Goal: Information Seeking & Learning: Find specific fact

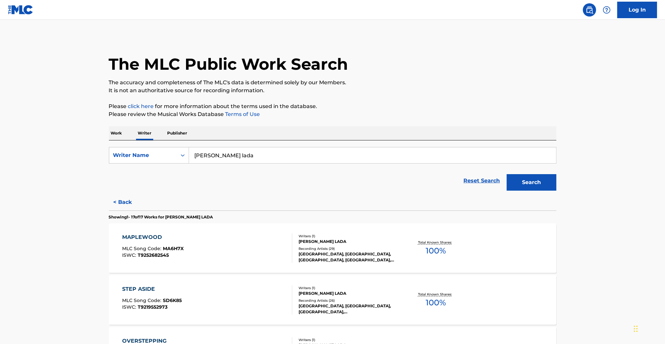
click at [260, 163] on input "[PERSON_NAME] lada" at bounding box center [372, 156] width 367 height 16
click at [260, 163] on div "[PERSON_NAME] lada" at bounding box center [372, 155] width 367 height 17
click at [260, 164] on form "SearchWithCriteria3069708f-ab32-44e0-a0ff-9766b5ba3ea0 Writer Name [PERSON_NAME…" at bounding box center [332, 170] width 447 height 47
click at [120, 135] on p "Work" at bounding box center [116, 133] width 15 height 14
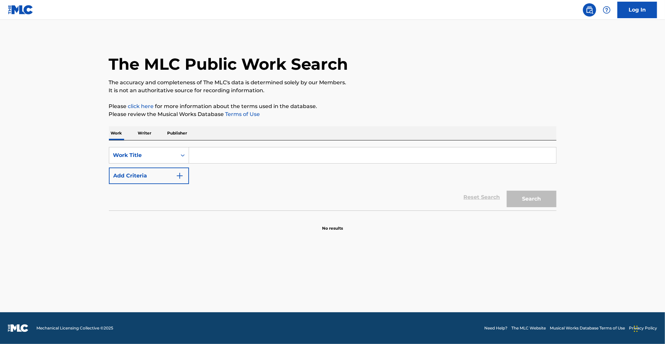
click at [226, 155] on input "Search Form" at bounding box center [372, 156] width 367 height 16
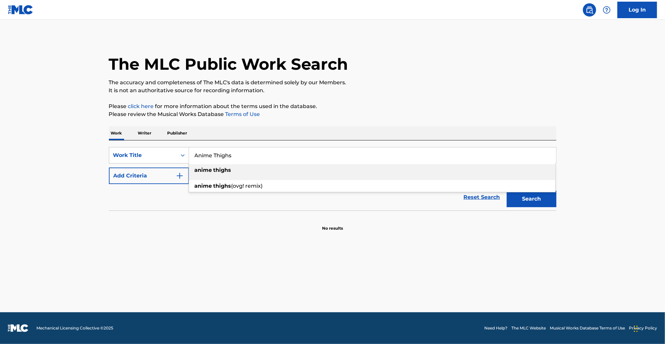
click at [219, 174] on div "anime thighs" at bounding box center [372, 170] width 366 height 12
type input "anime thighs"
click at [507, 191] on button "Search" at bounding box center [532, 199] width 50 height 17
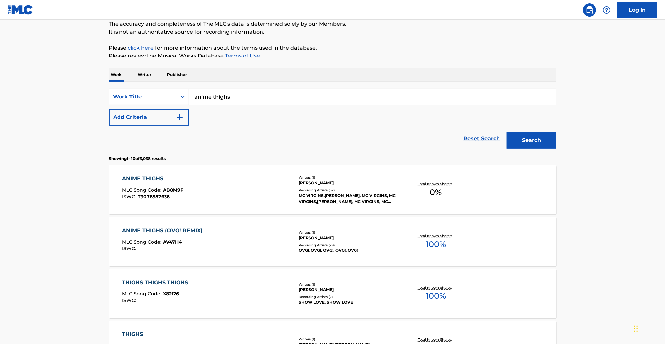
scroll to position [67, 0]
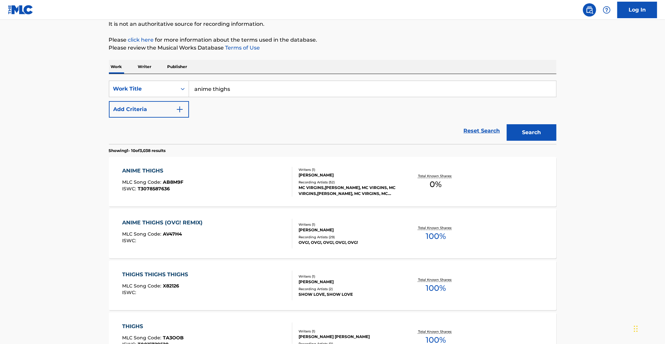
click at [271, 184] on div "ANIME THIGHS MLC Song Code : AB8M9F ISWC : T3078587636" at bounding box center [207, 182] width 170 height 30
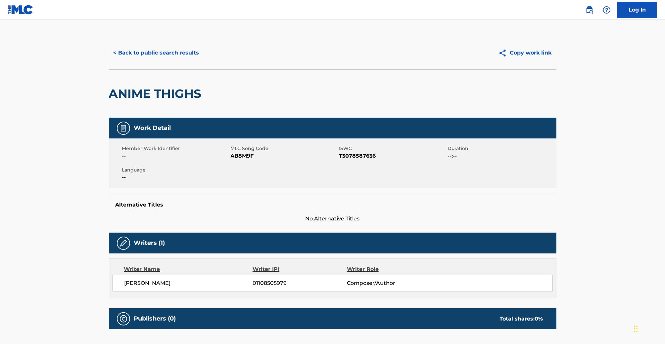
click at [181, 52] on button "< Back to public search results" at bounding box center [156, 53] width 95 height 17
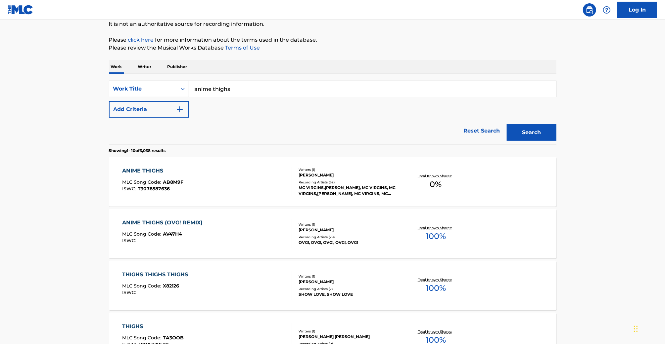
click at [180, 50] on p "Please review the Musical Works Database Terms of Use" at bounding box center [332, 48] width 447 height 8
drag, startPoint x: 265, startPoint y: 92, endPoint x: 160, endPoint y: 92, distance: 104.9
click at [160, 92] on div "SearchWithCriteria75ad1efe-ffa5-41bd-95a9-0a14320ebbf3 Work Title anime thighs …" at bounding box center [332, 89] width 447 height 17
type input "omae wa mou"
click at [544, 124] on div "Search" at bounding box center [529, 131] width 53 height 26
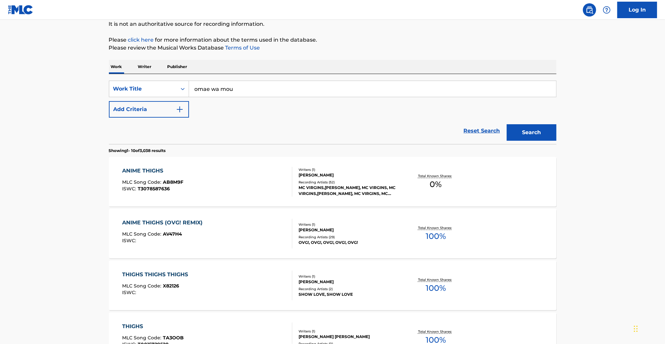
click at [538, 133] on button "Search" at bounding box center [532, 132] width 50 height 17
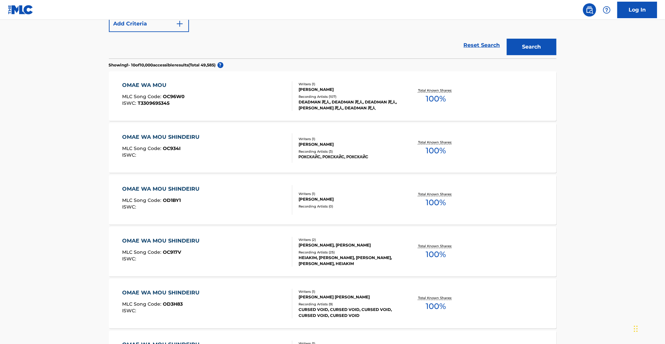
scroll to position [154, 0]
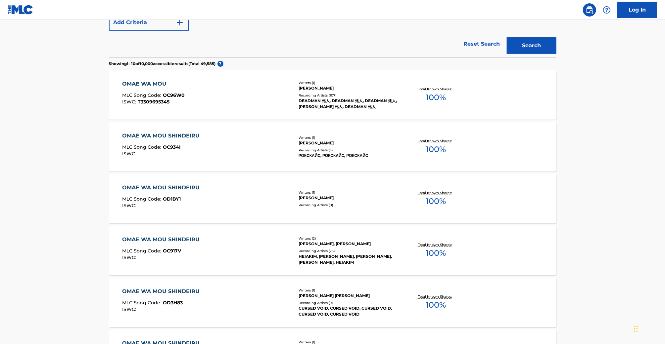
click at [190, 94] on div "OMAE WA MOU MLC Song Code : OC96W0 ISWC : T3309695345" at bounding box center [207, 95] width 170 height 30
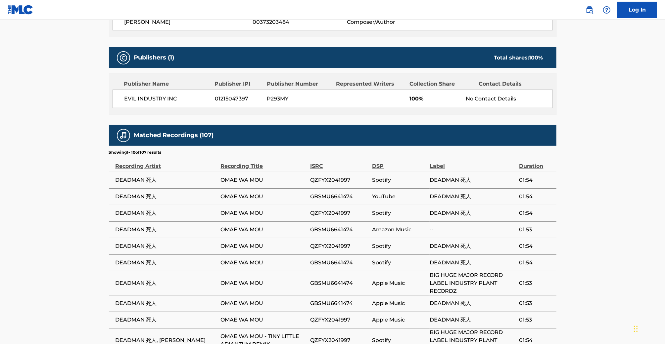
scroll to position [334, 0]
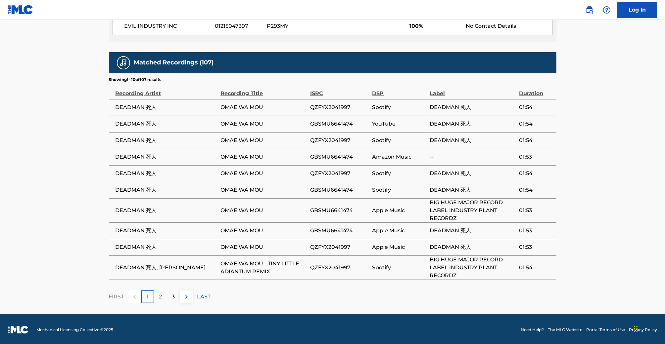
click at [202, 295] on p "LAST" at bounding box center [204, 297] width 14 height 8
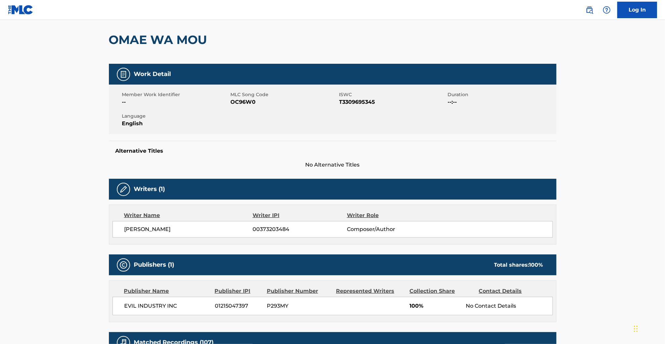
scroll to position [0, 0]
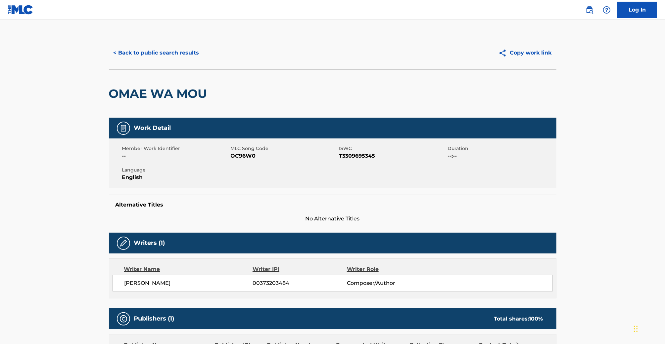
click at [166, 51] on button "< Back to public search results" at bounding box center [156, 53] width 95 height 17
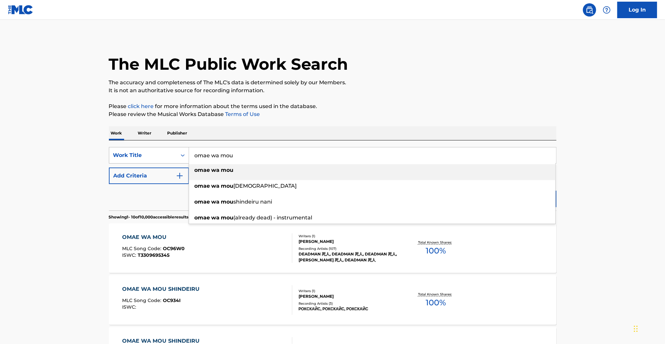
drag, startPoint x: 232, startPoint y: 156, endPoint x: 181, endPoint y: 155, distance: 51.3
click at [181, 155] on div "SearchWithCriteria75ad1efe-ffa5-41bd-95a9-0a14320ebbf3 Work Title omae wa mou o…" at bounding box center [332, 155] width 447 height 17
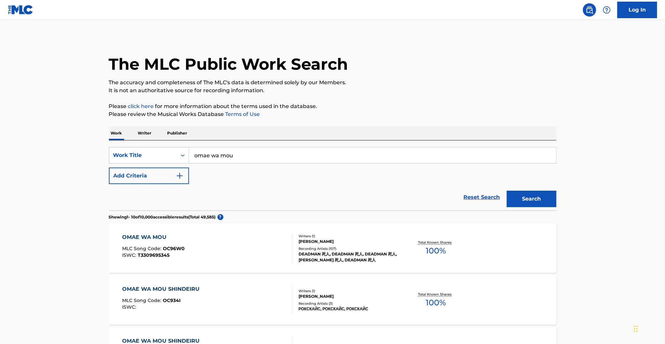
click at [179, 139] on p "Publisher" at bounding box center [177, 133] width 24 height 14
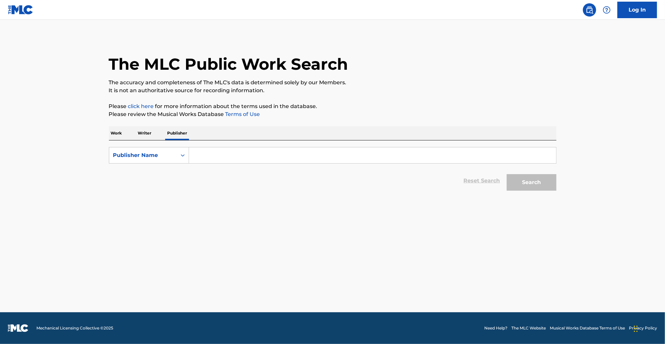
click at [212, 159] on input "Search Form" at bounding box center [372, 156] width 367 height 16
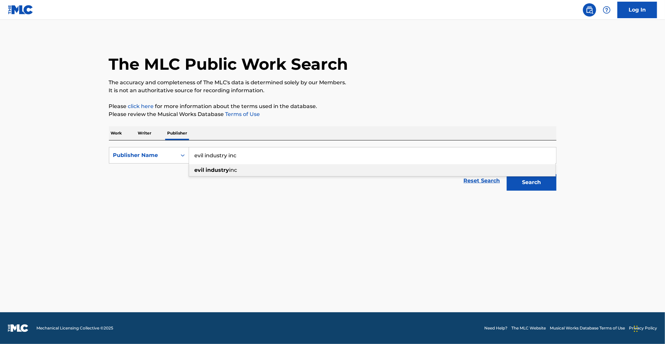
type input "evil industry inc"
click at [507, 174] on button "Search" at bounding box center [532, 182] width 50 height 17
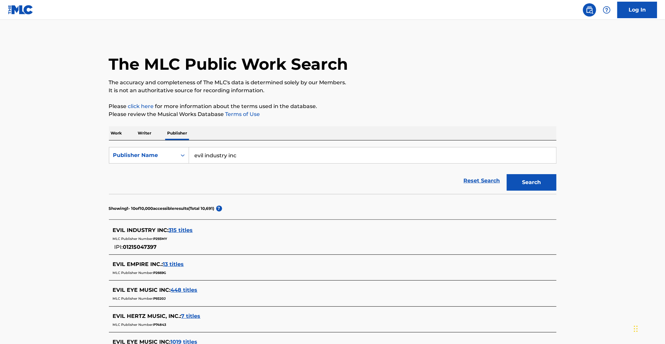
click at [189, 228] on span "315 titles" at bounding box center [181, 230] width 24 height 6
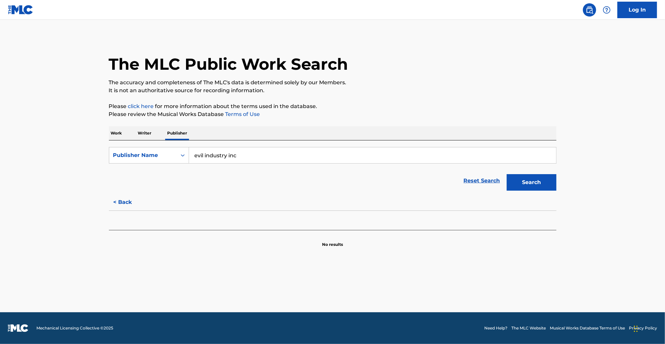
click at [132, 204] on button "< Back" at bounding box center [129, 202] width 40 height 17
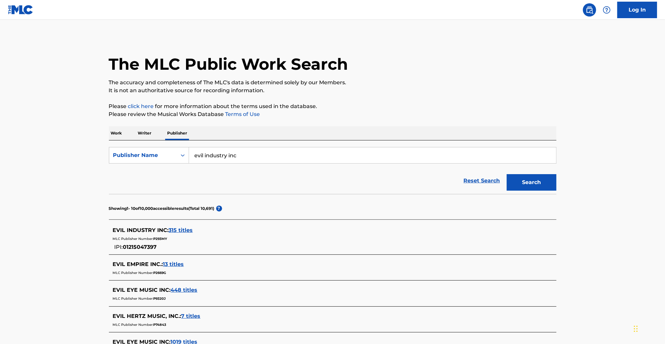
click at [185, 228] on span "315 titles" at bounding box center [181, 230] width 24 height 6
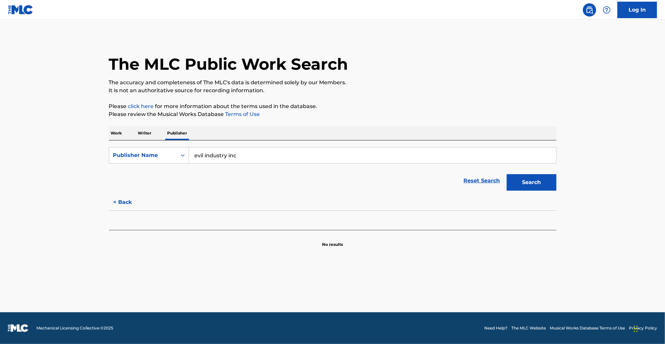
click at [126, 126] on div "Work Writer Publisher" at bounding box center [332, 133] width 447 height 14
click at [120, 129] on p "Work" at bounding box center [116, 133] width 15 height 14
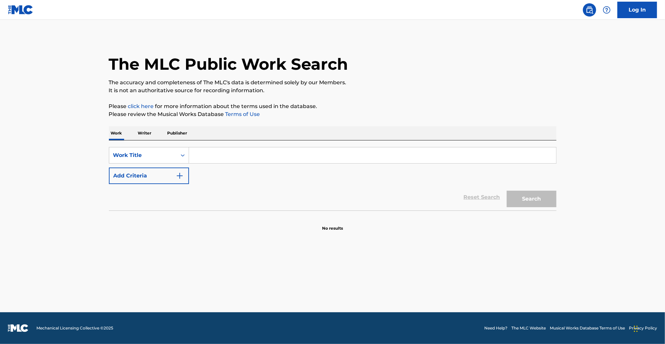
click at [256, 149] on input "Search Form" at bounding box center [372, 156] width 367 height 16
type input "anime thighs"
click at [507, 191] on button "Search" at bounding box center [532, 199] width 50 height 17
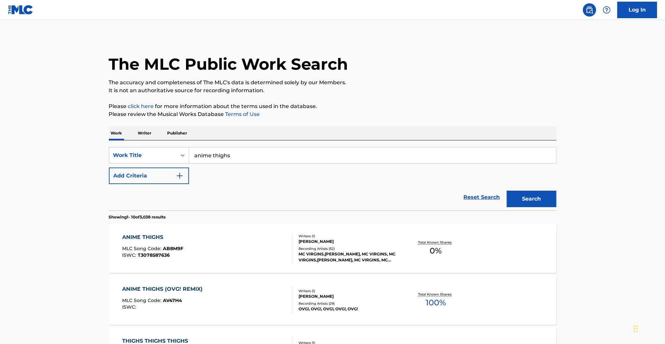
click at [261, 243] on div "ANIME THIGHS MLC Song Code : AB8M9F ISWC : T3078587636" at bounding box center [207, 249] width 170 height 30
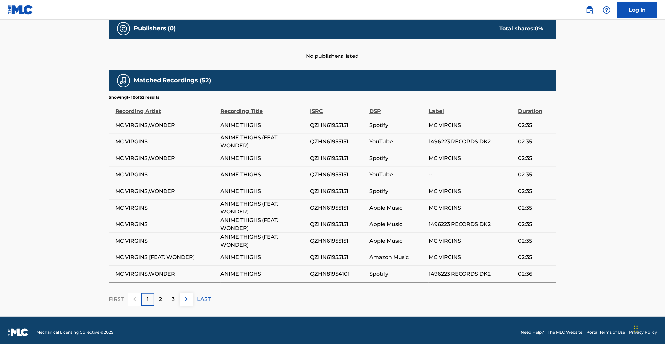
click at [202, 296] on p "LAST" at bounding box center [204, 300] width 14 height 8
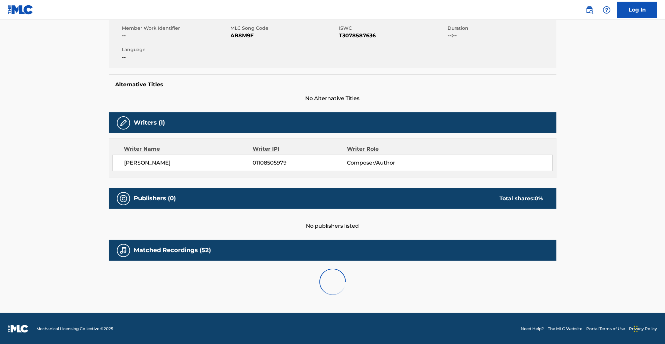
scroll to position [161, 0]
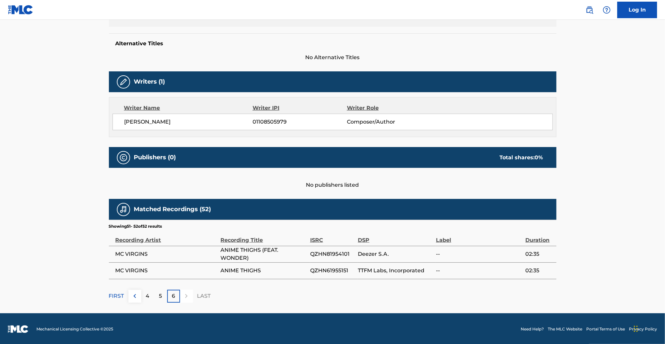
click at [117, 295] on p "FIRST" at bounding box center [116, 296] width 15 height 8
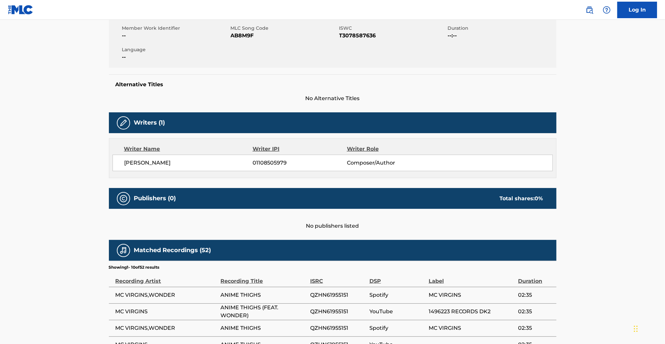
scroll to position [291, 0]
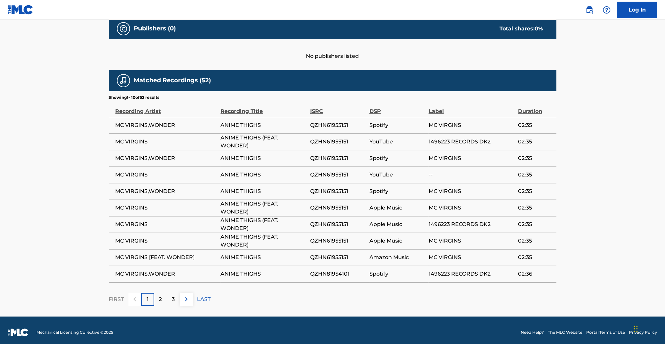
click at [329, 192] on span "QZHN61955151" at bounding box center [338, 192] width 56 height 8
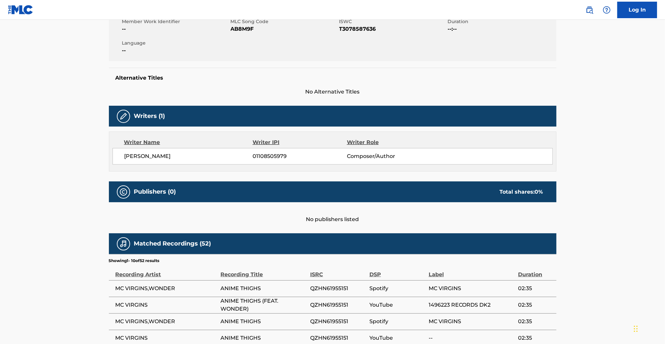
scroll to position [9, 0]
